Goal: Information Seeking & Learning: Find specific page/section

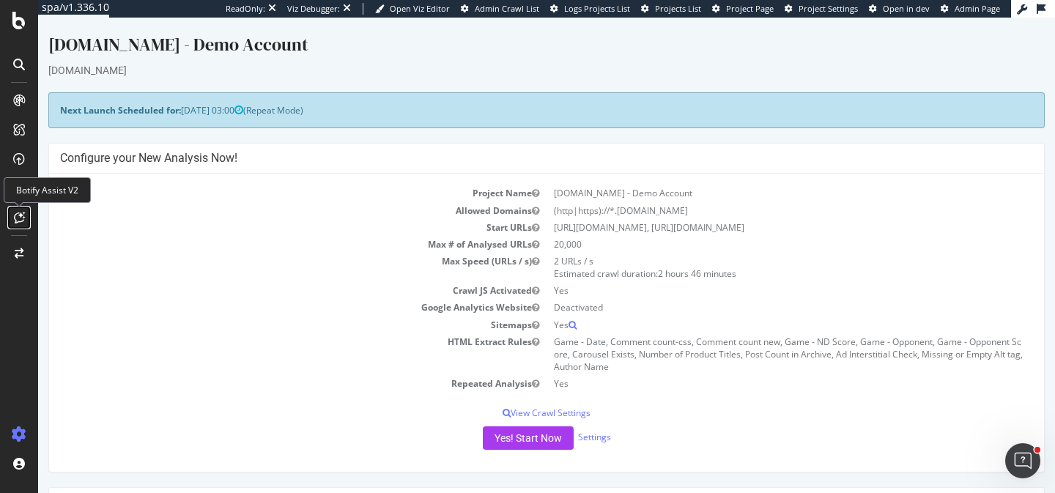
click at [23, 216] on icon at bounding box center [19, 218] width 11 height 12
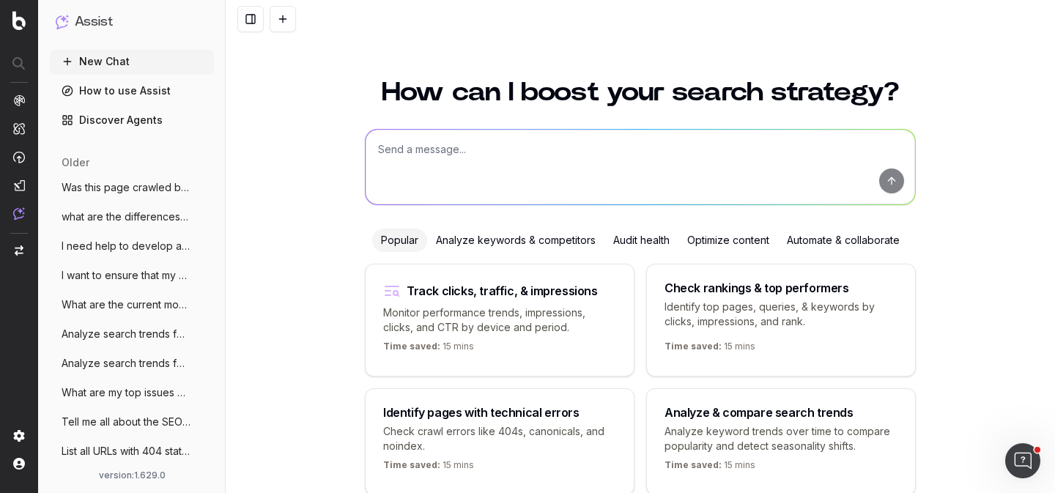
scroll to position [75, 0]
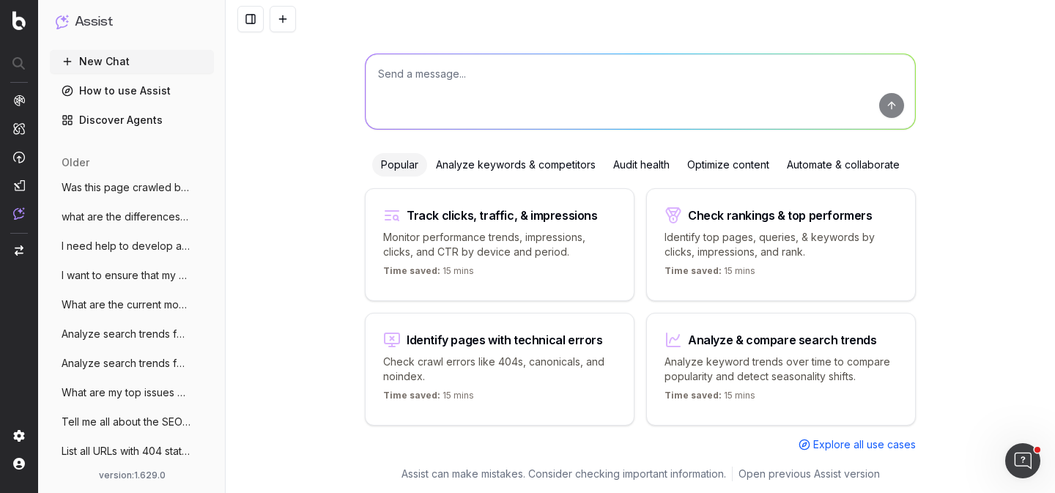
click at [469, 76] on textarea at bounding box center [641, 91] width 550 height 75
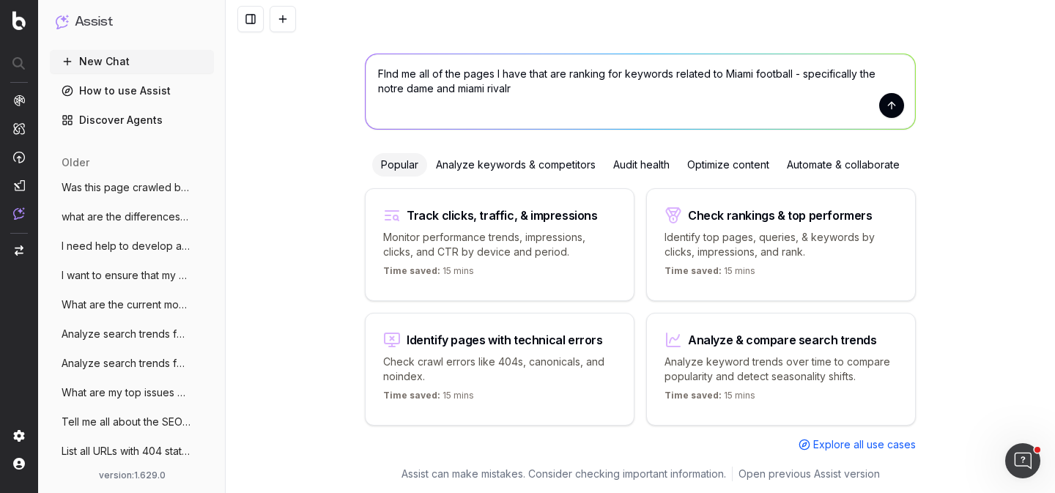
type textarea "FInd me all of the pages I have that are ranking for keywords related to Miami …"
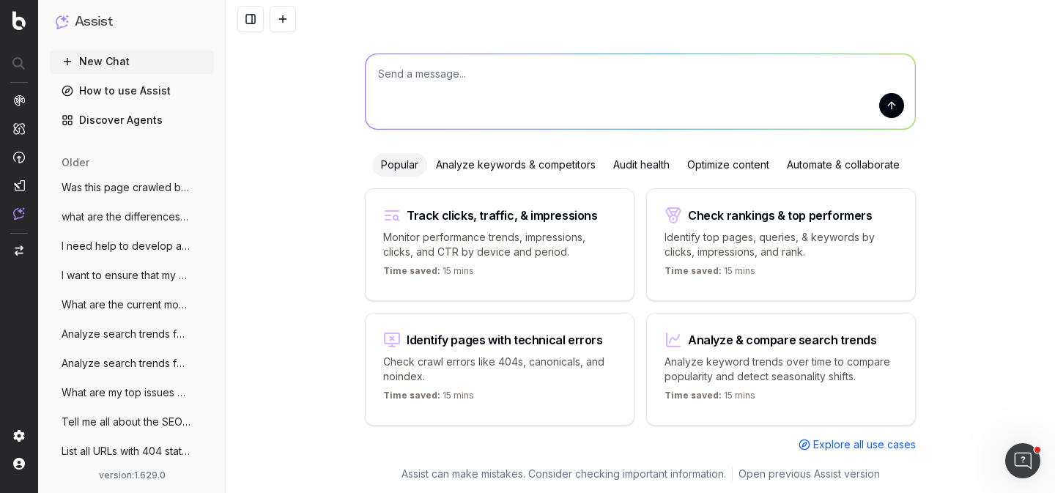
scroll to position [0, 0]
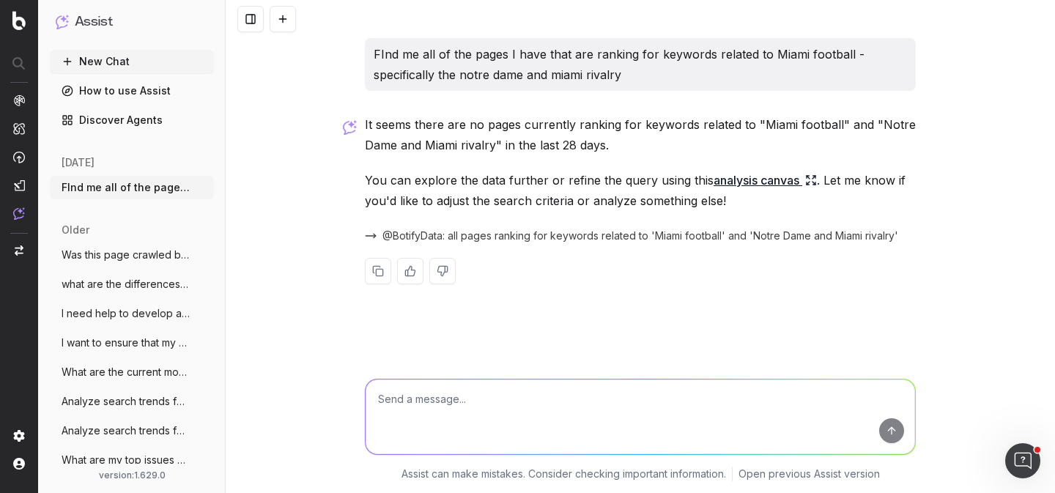
click at [550, 406] on textarea at bounding box center [641, 417] width 550 height 75
type textarea "any related to miami?"
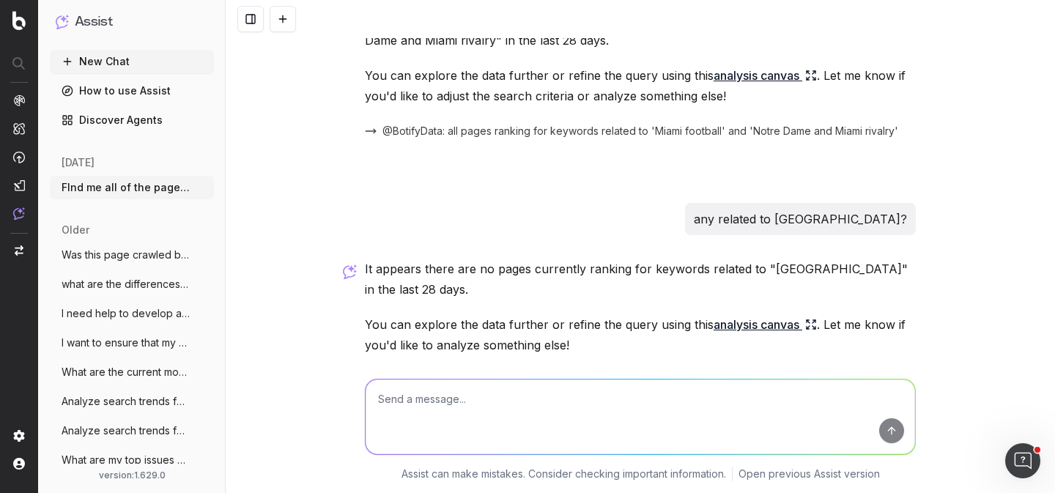
scroll to position [175, 0]
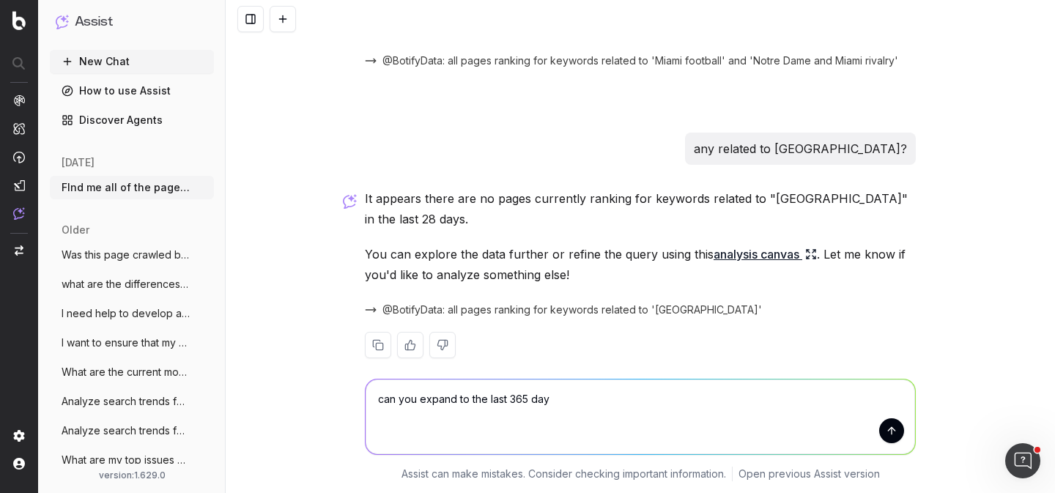
type textarea "can you expand to the last 365 days"
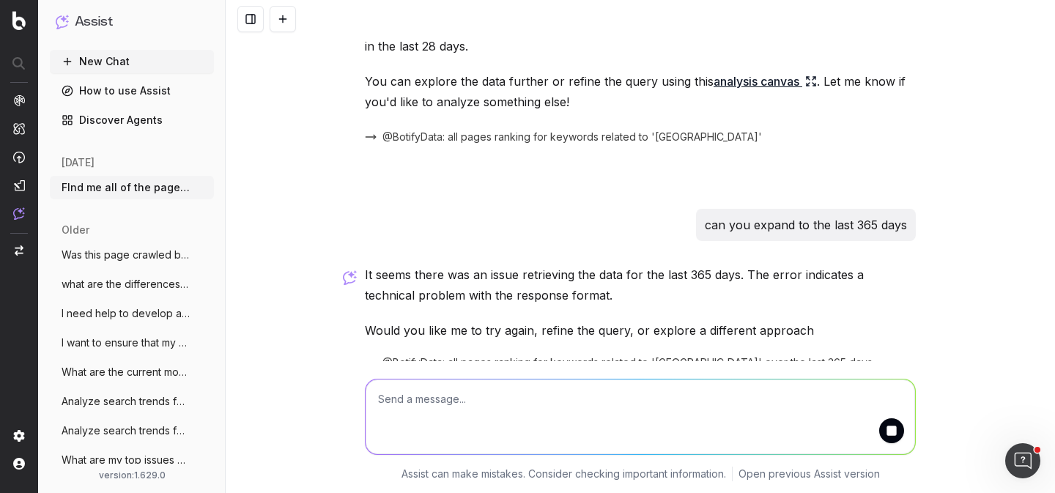
scroll to position [418, 0]
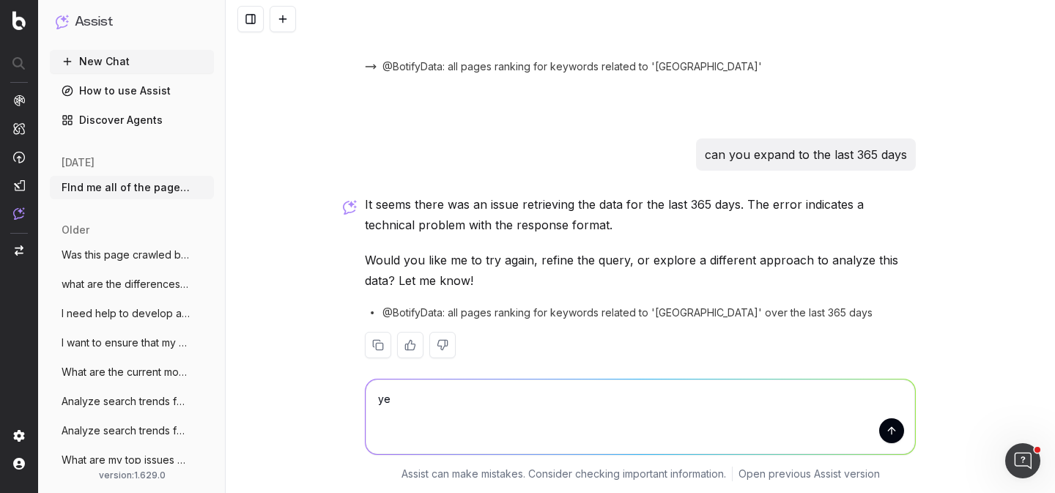
type textarea "yes"
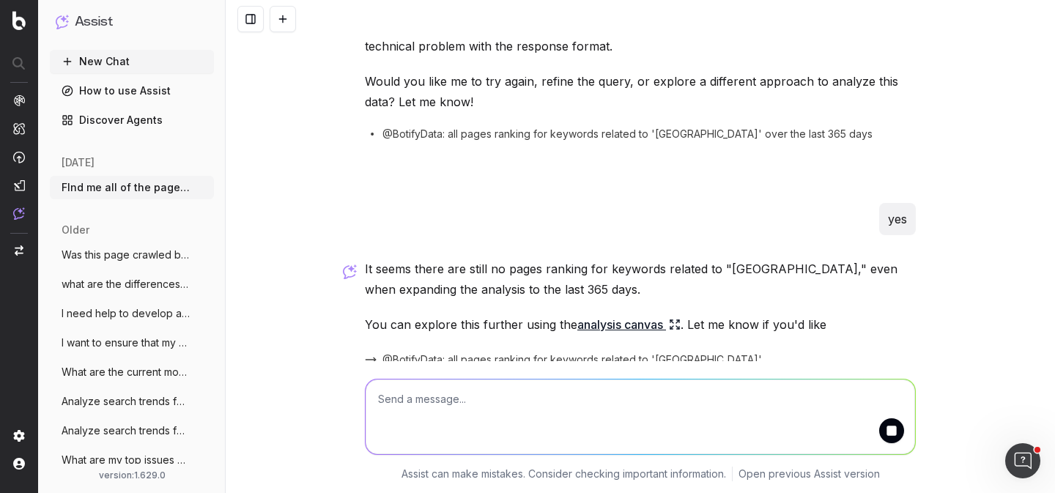
scroll to position [668, 0]
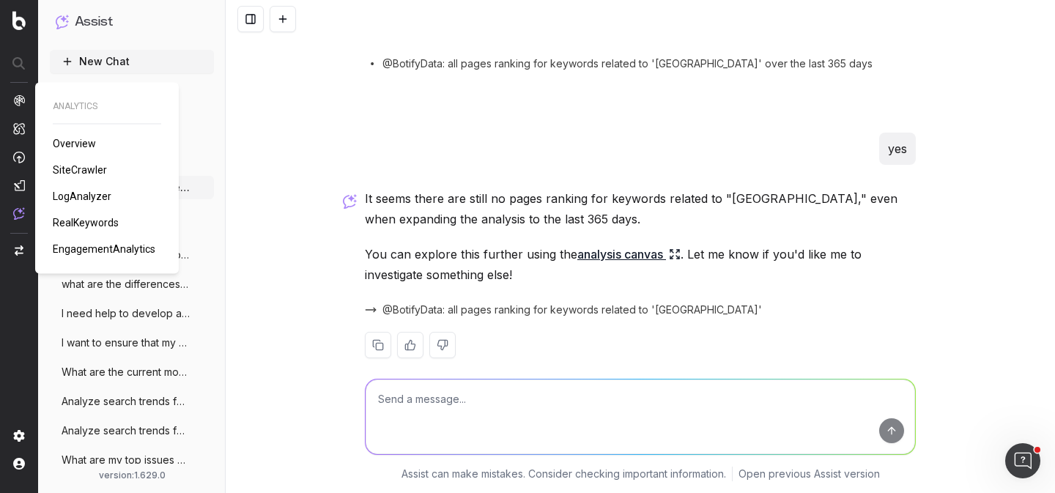
click at [81, 223] on span "RealKeywords" at bounding box center [86, 223] width 66 height 12
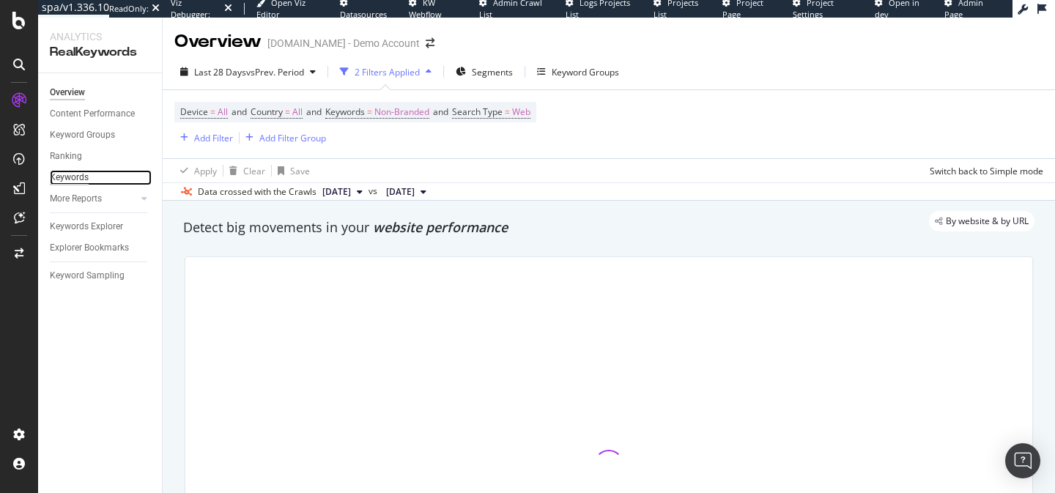
click at [71, 180] on div "Keywords" at bounding box center [69, 177] width 39 height 15
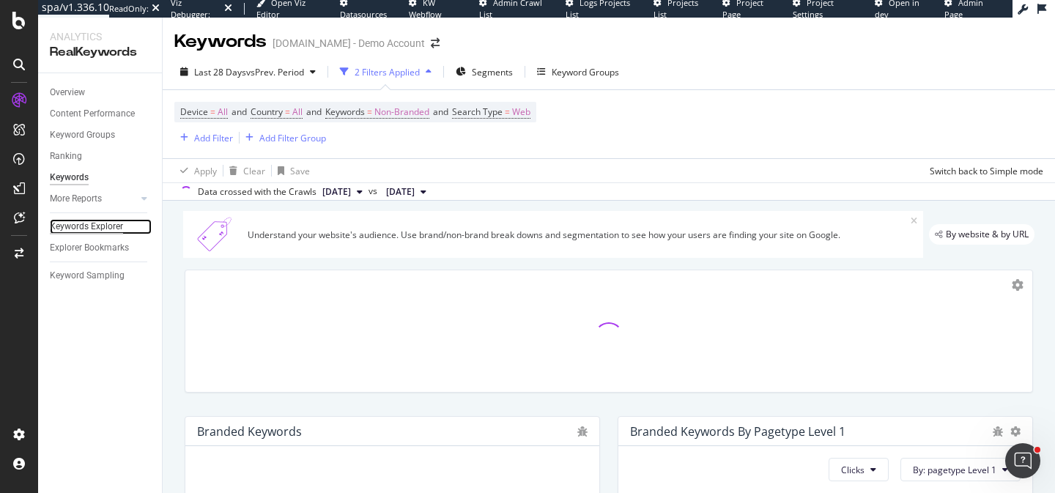
click at [88, 225] on div "Keywords Explorer" at bounding box center [86, 226] width 73 height 15
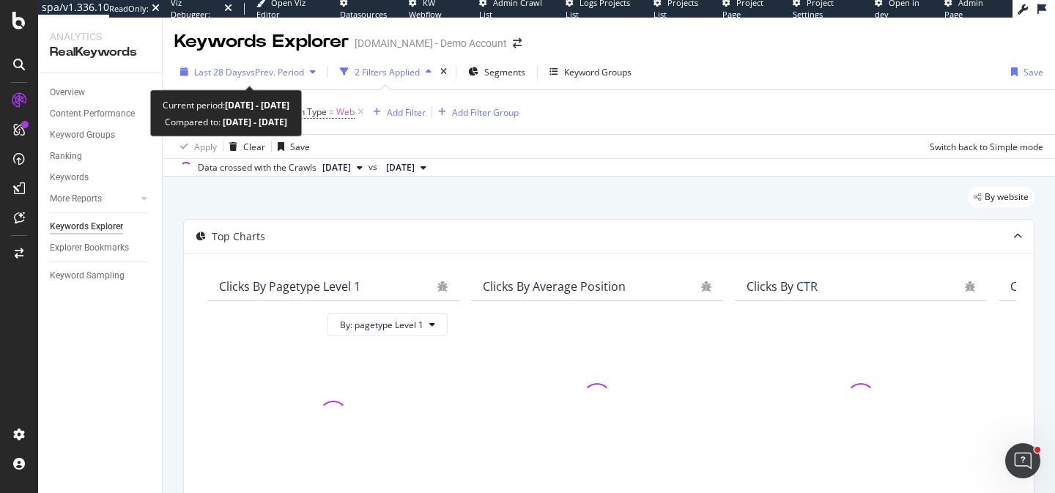
click at [296, 64] on div "Last 28 Days vs Prev. Period" at bounding box center [247, 72] width 147 height 22
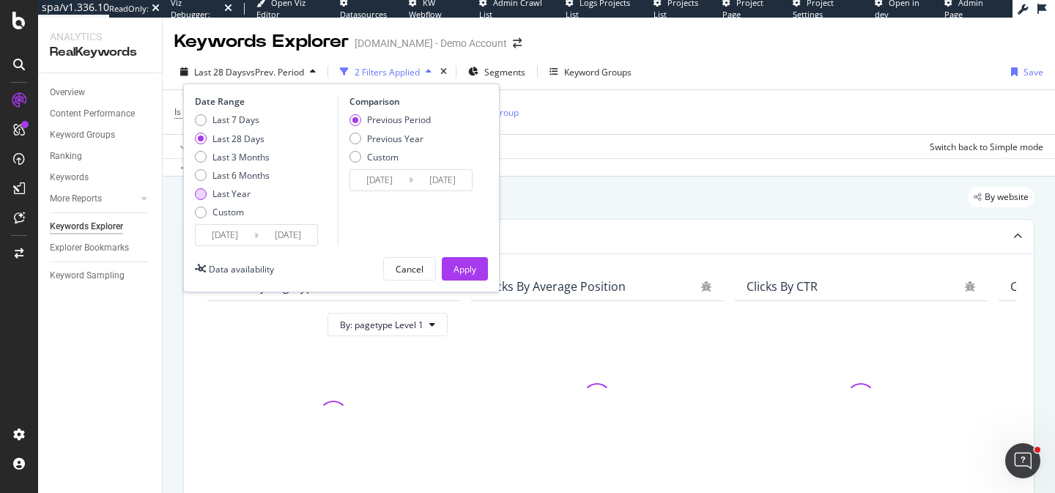
click at [229, 195] on div "Last Year" at bounding box center [232, 194] width 38 height 12
type input "2024/08/23"
type input "2023/08/24"
type input "2024/08/22"
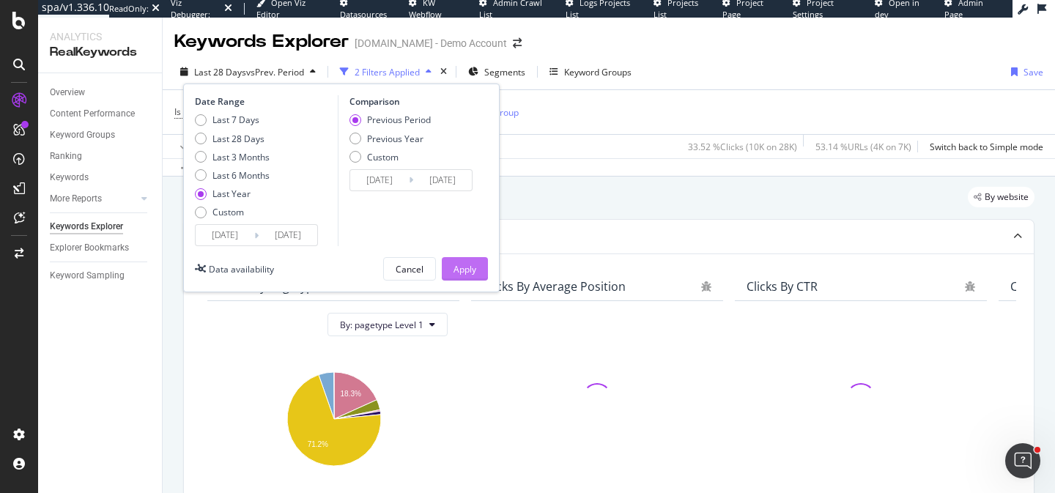
click at [466, 265] on div "Apply" at bounding box center [465, 269] width 23 height 12
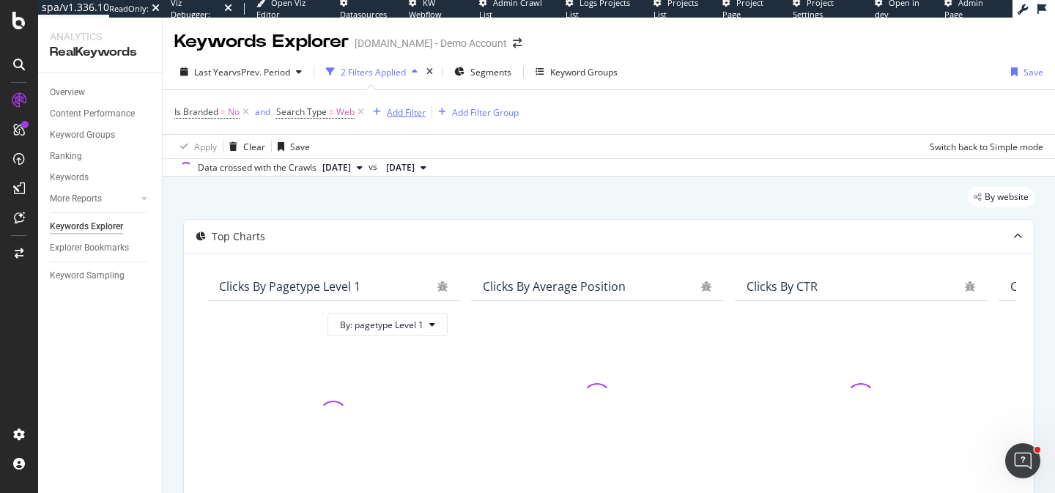
click at [410, 114] on div "Add Filter" at bounding box center [406, 112] width 39 height 12
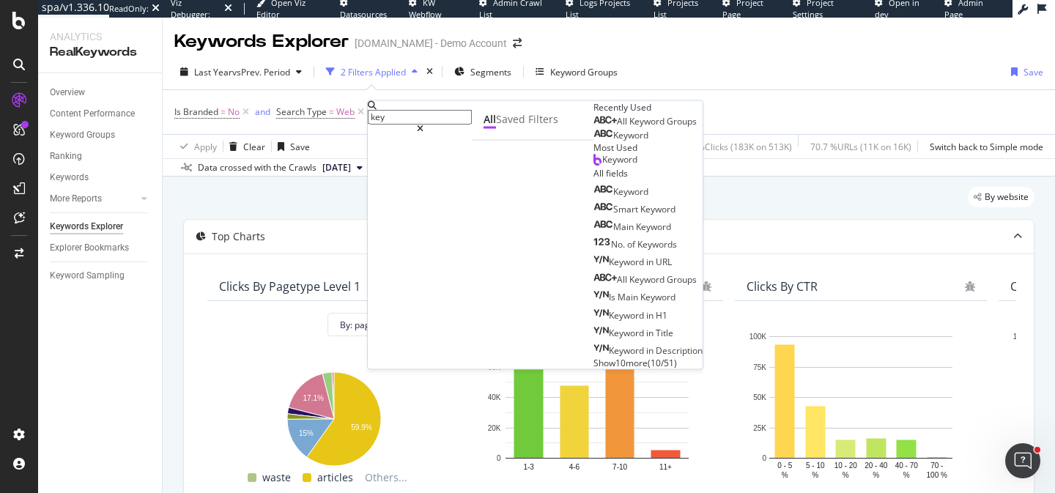
type input "key"
click at [594, 167] on div "Keyword" at bounding box center [648, 160] width 109 height 13
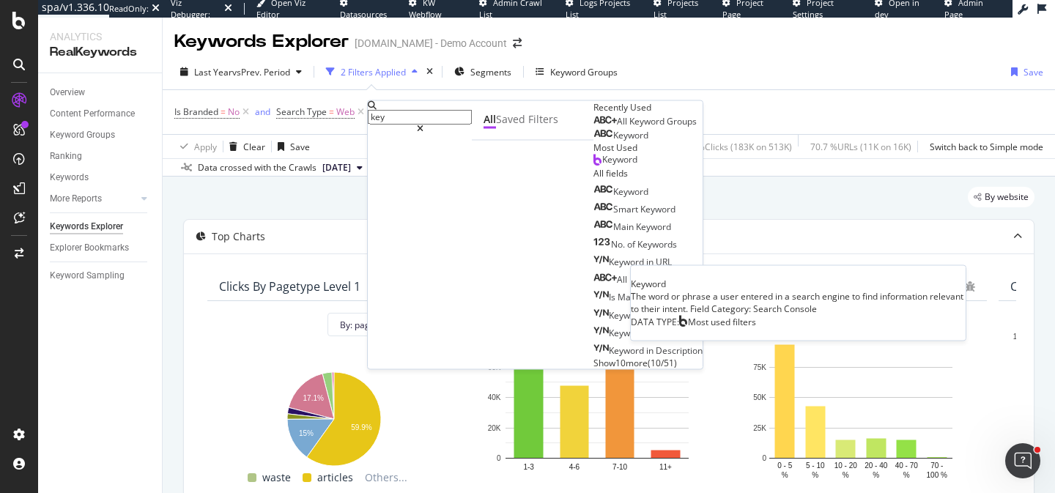
click at [594, 166] on div "Keyword" at bounding box center [616, 160] width 44 height 12
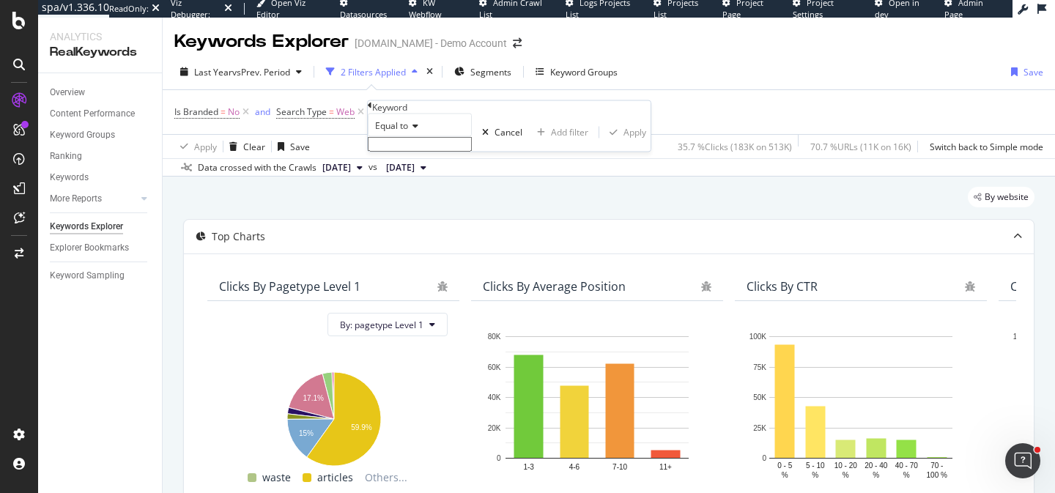
click at [415, 130] on icon at bounding box center [413, 126] width 10 height 9
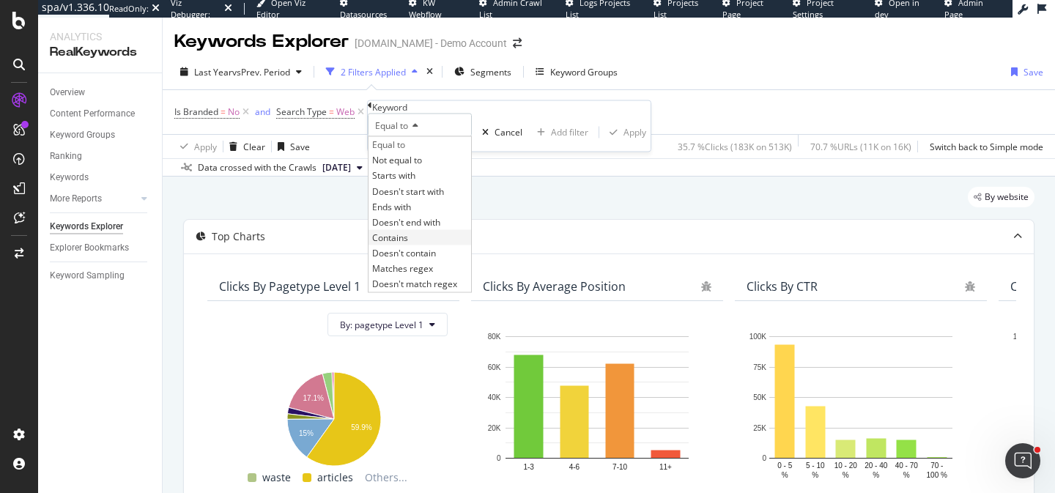
click at [408, 243] on span "Contains" at bounding box center [390, 237] width 36 height 12
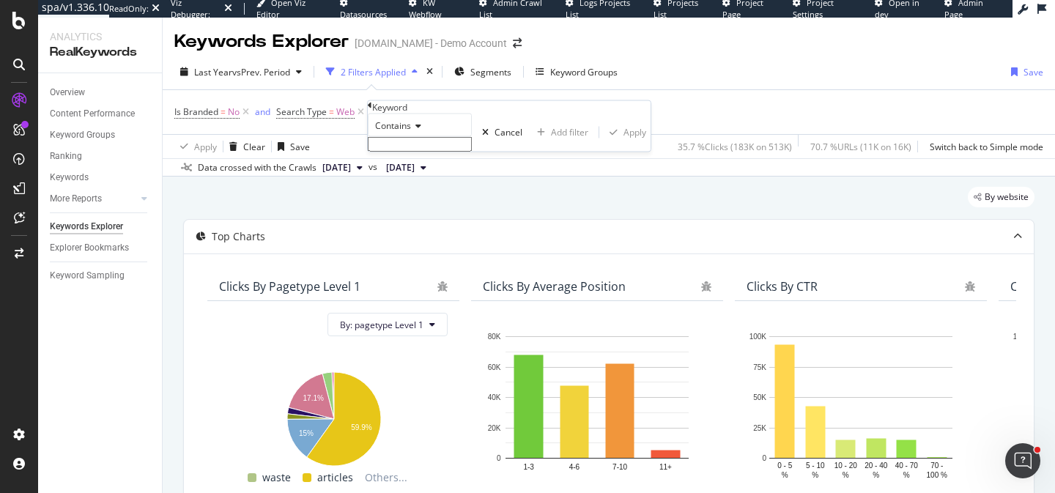
click at [438, 152] on input "text" at bounding box center [420, 144] width 104 height 15
type input "miami"
click at [624, 143] on div "Apply" at bounding box center [635, 136] width 23 height 12
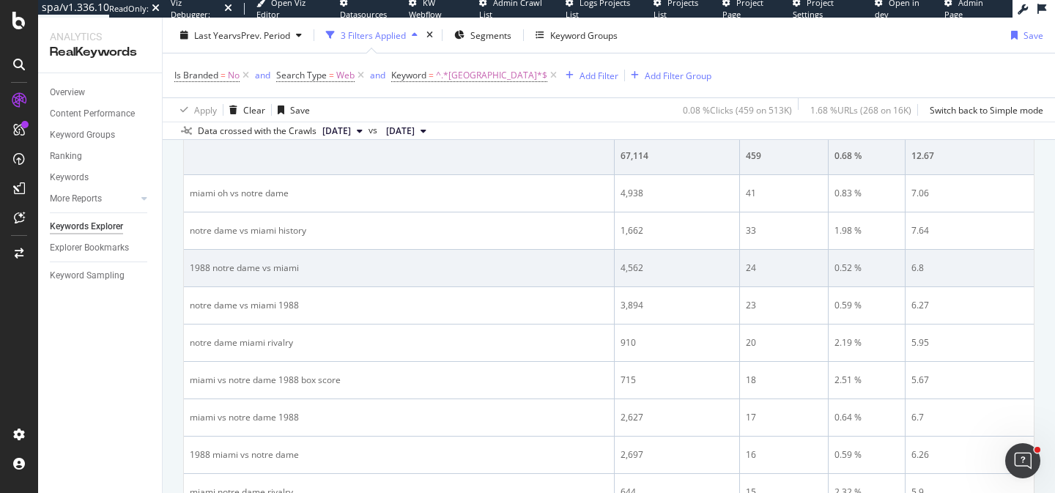
scroll to position [310, 0]
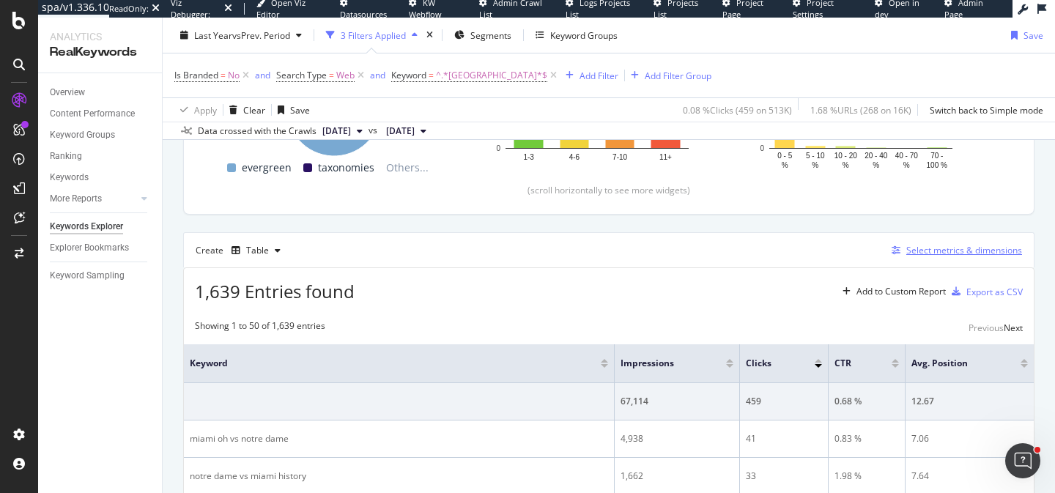
click at [972, 249] on div "Select metrics & dimensions" at bounding box center [965, 250] width 116 height 12
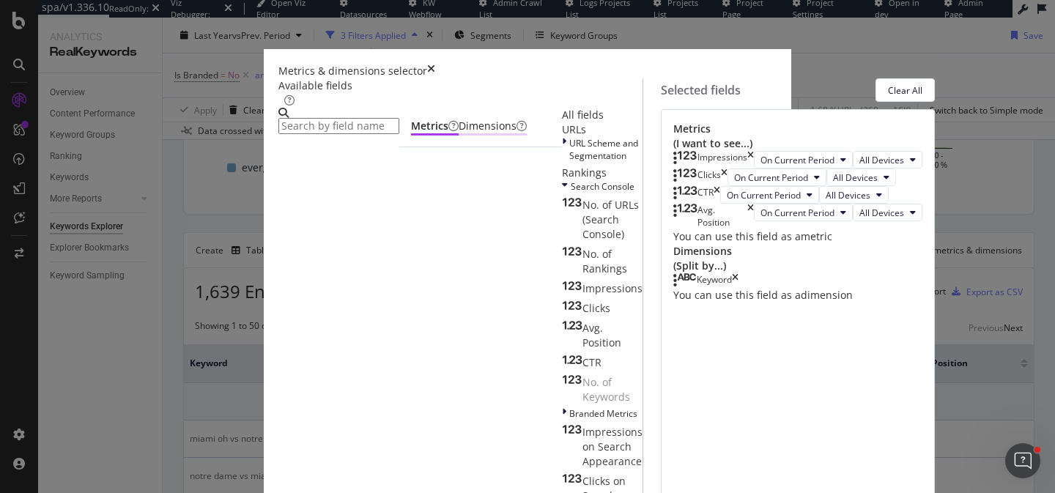
click at [459, 133] on div "Dimensions" at bounding box center [493, 126] width 68 height 15
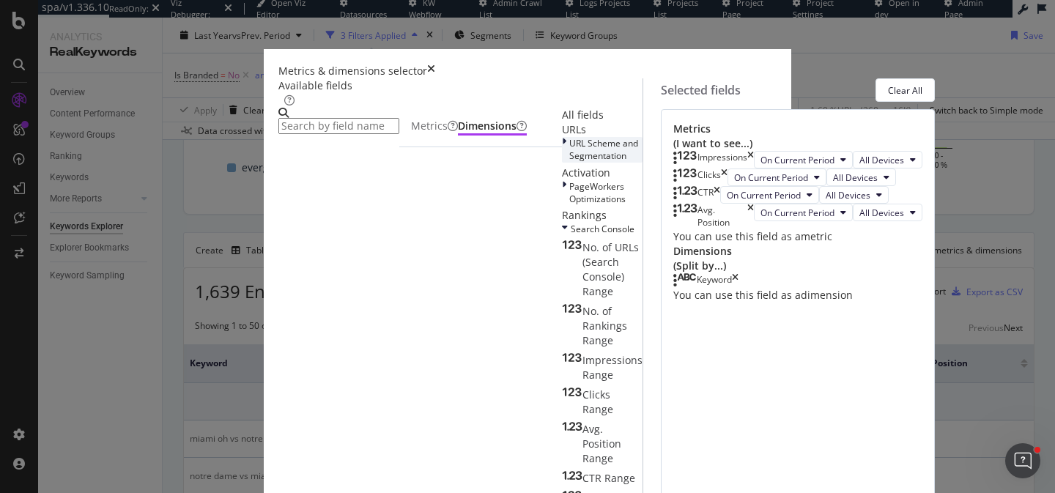
click at [569, 162] on span "URL Scheme and Segmentation" at bounding box center [603, 149] width 69 height 25
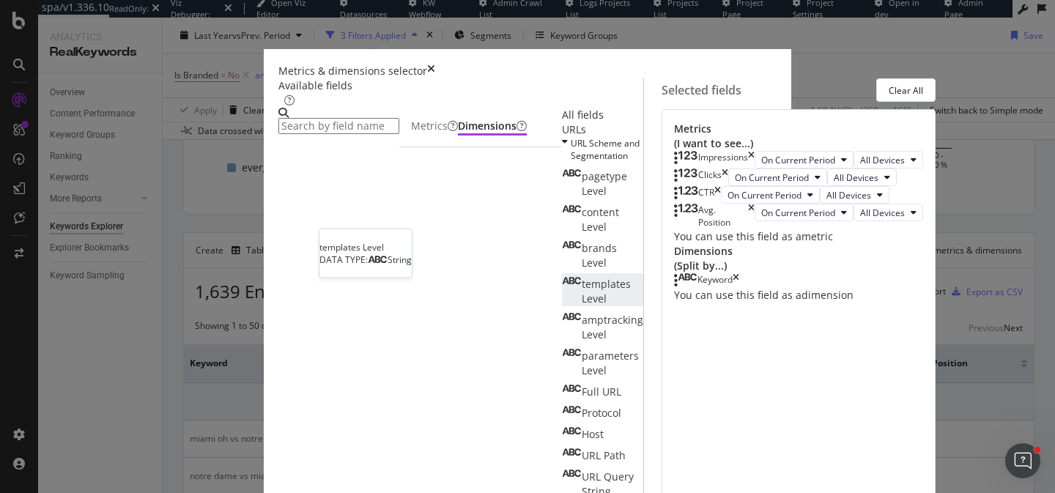
scroll to position [77, 0]
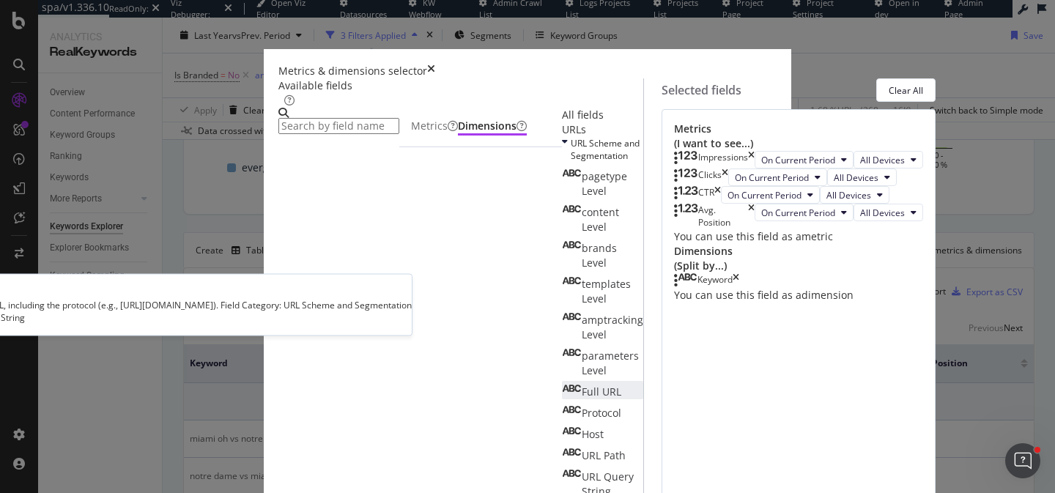
click at [582, 385] on span "Full URL" at bounding box center [602, 392] width 40 height 14
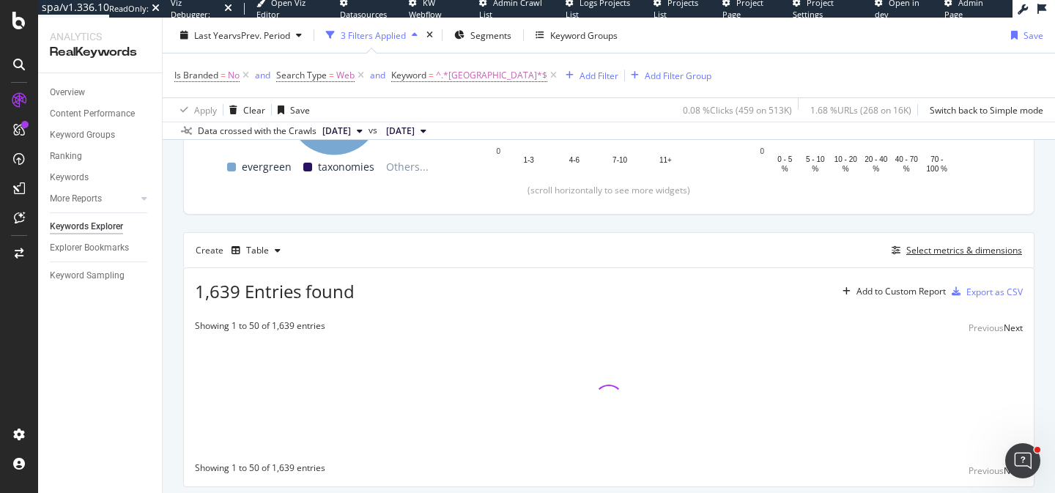
scroll to position [328, 0]
